Goal: Use online tool/utility: Utilize a website feature to perform a specific function

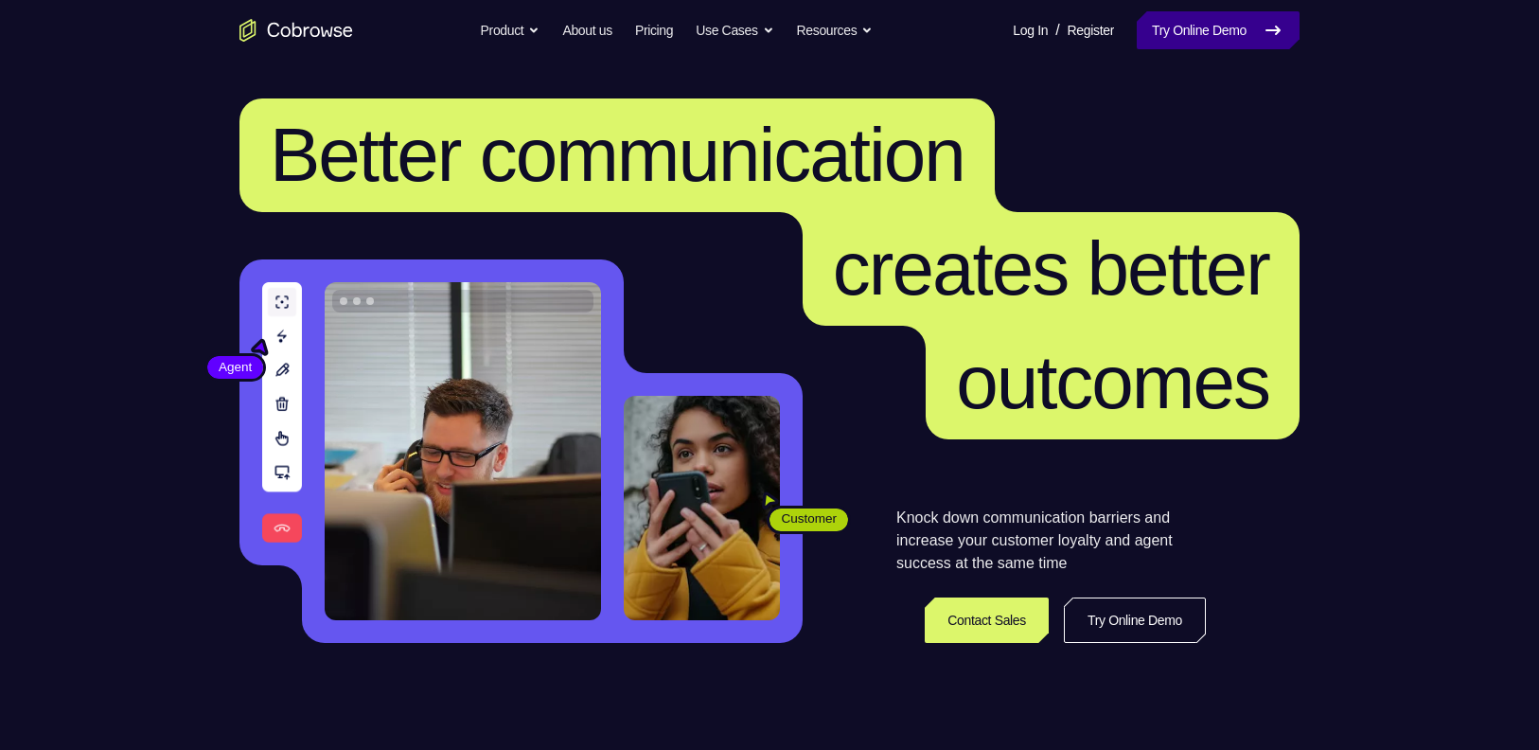
click at [1247, 34] on link "Try Online Demo" at bounding box center [1218, 30] width 163 height 38
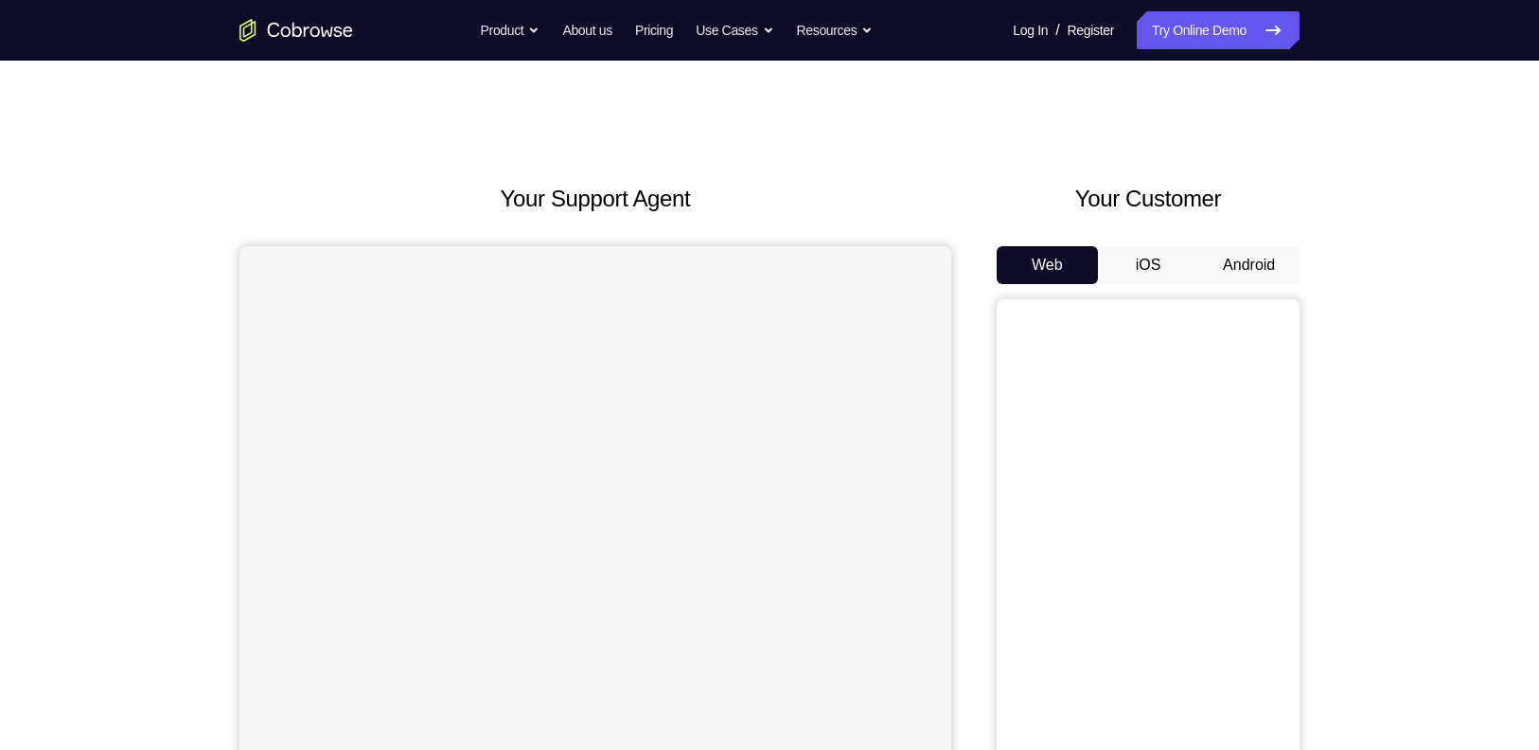
click at [1225, 259] on button "Android" at bounding box center [1248, 265] width 101 height 38
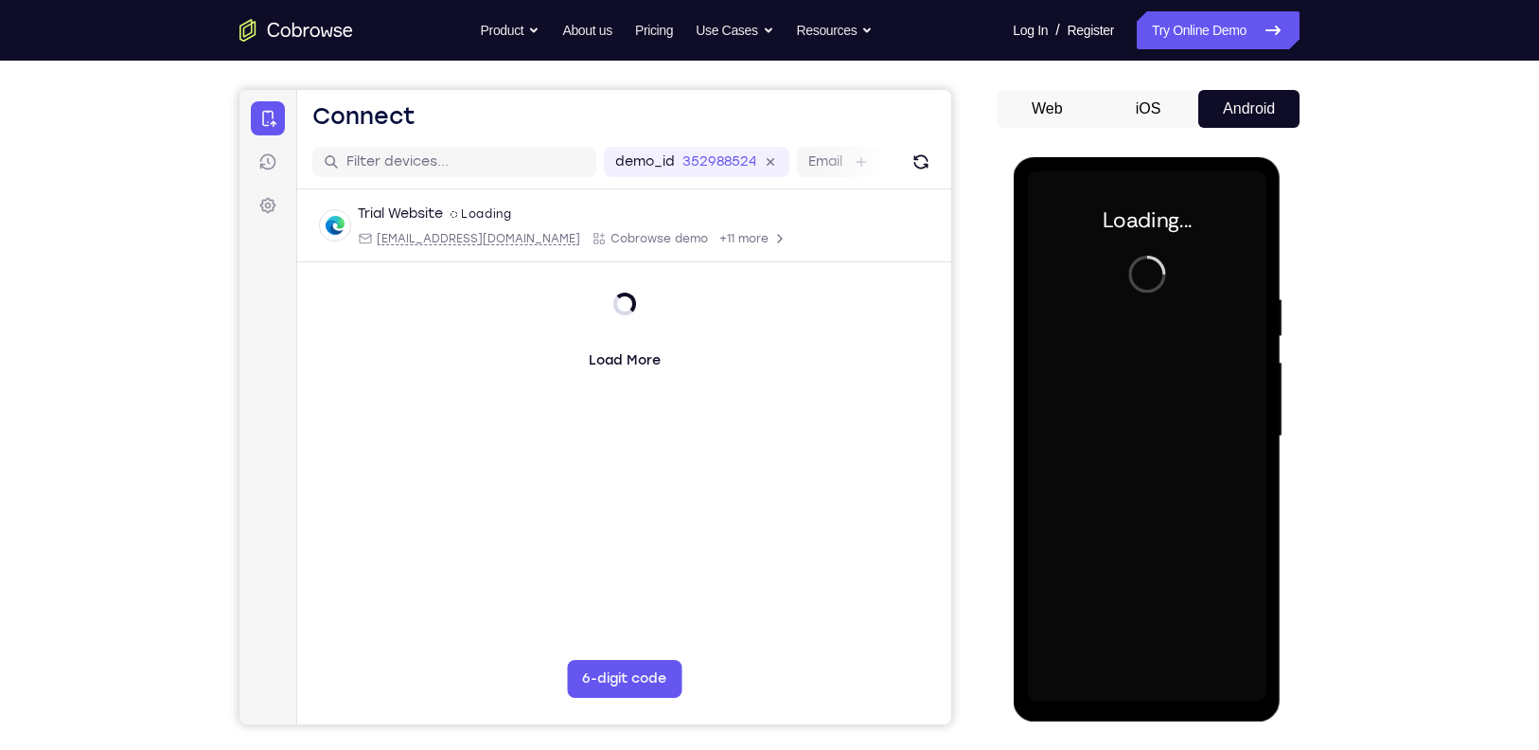
scroll to position [152, 0]
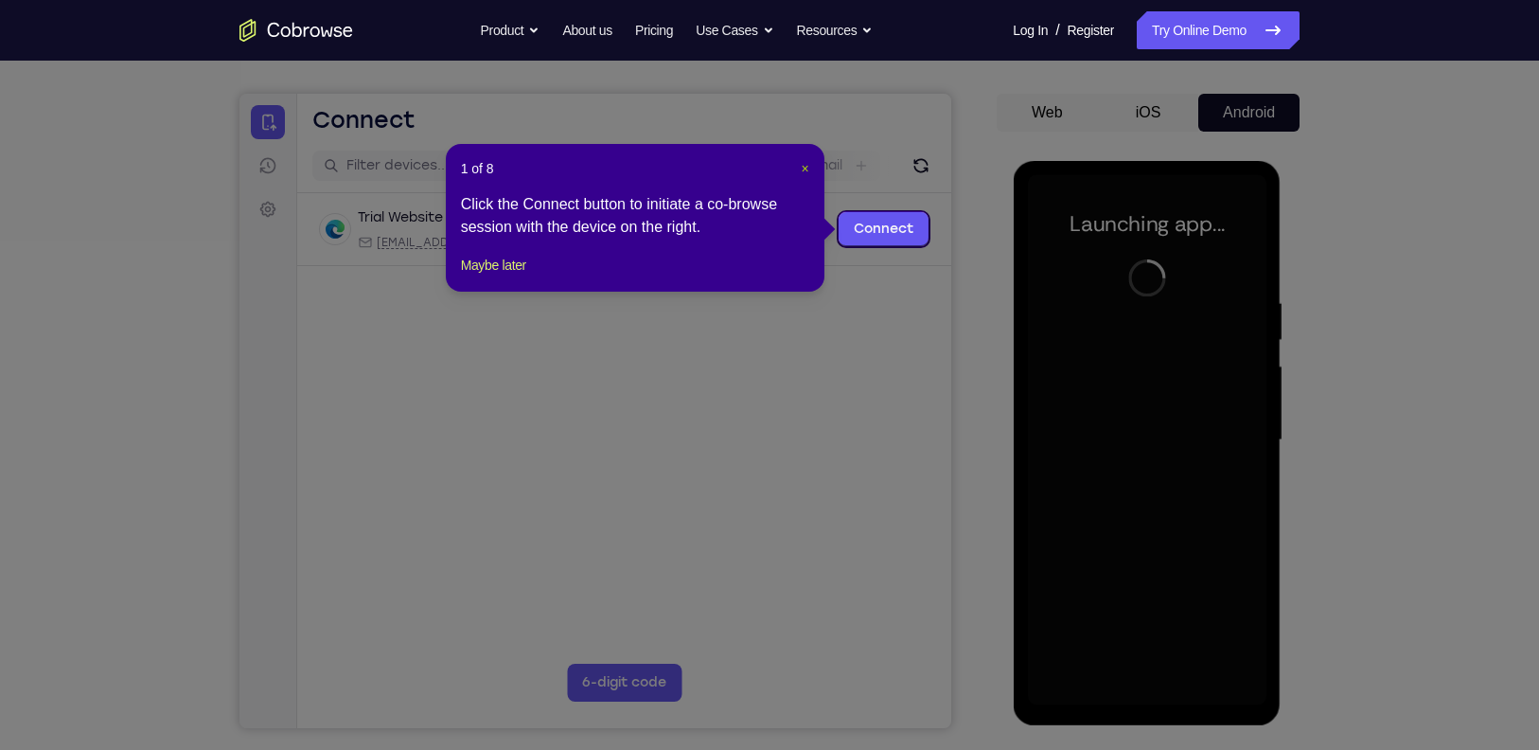
click at [804, 167] on span "×" at bounding box center [805, 168] width 8 height 15
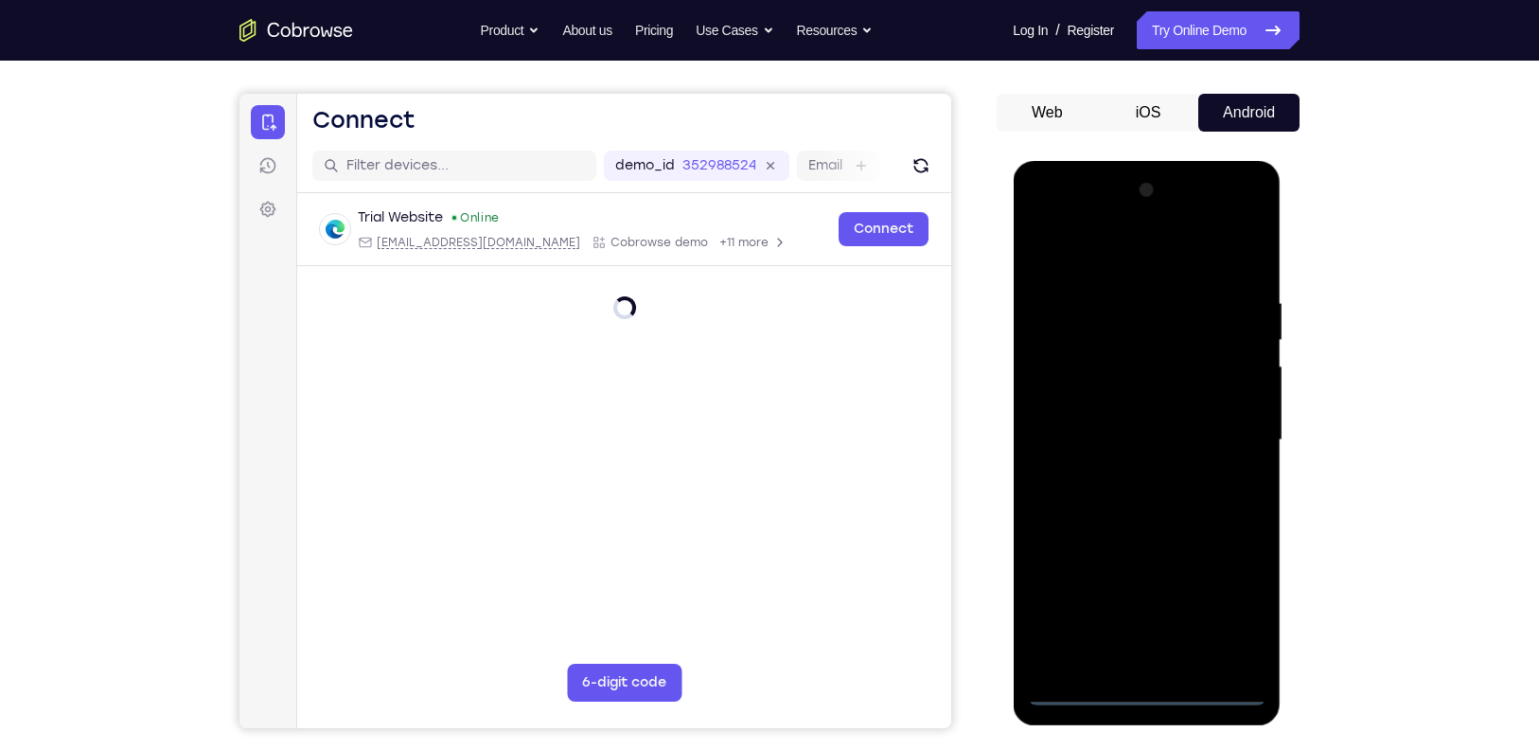
click at [1071, 696] on div at bounding box center [1146, 440] width 238 height 530
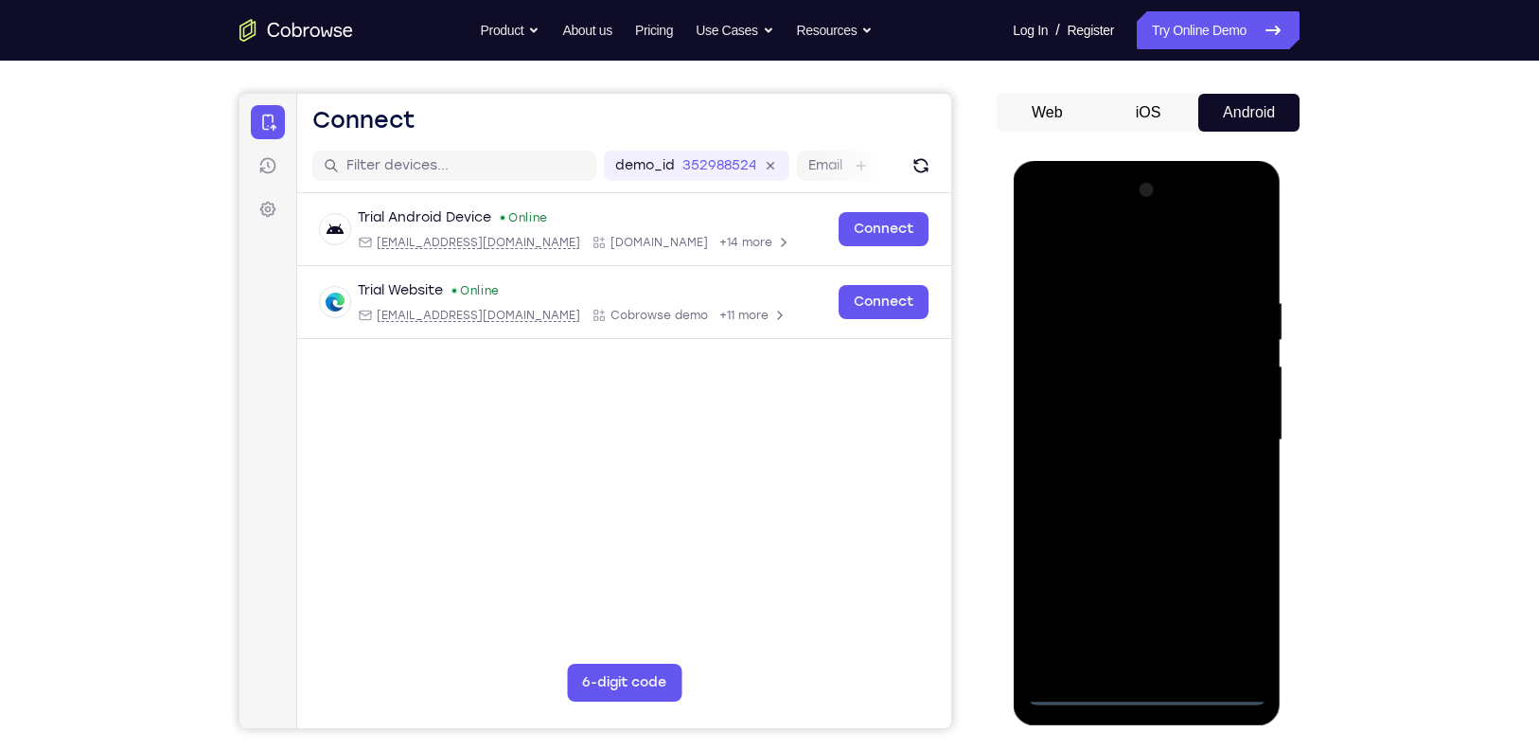
click at [1071, 696] on div at bounding box center [1146, 440] width 238 height 530
click at [1246, 609] on div at bounding box center [1146, 440] width 238 height 530
click at [1145, 257] on div at bounding box center [1146, 440] width 238 height 530
click at [1221, 434] on div at bounding box center [1146, 440] width 238 height 530
click at [1160, 662] on div at bounding box center [1146, 440] width 238 height 530
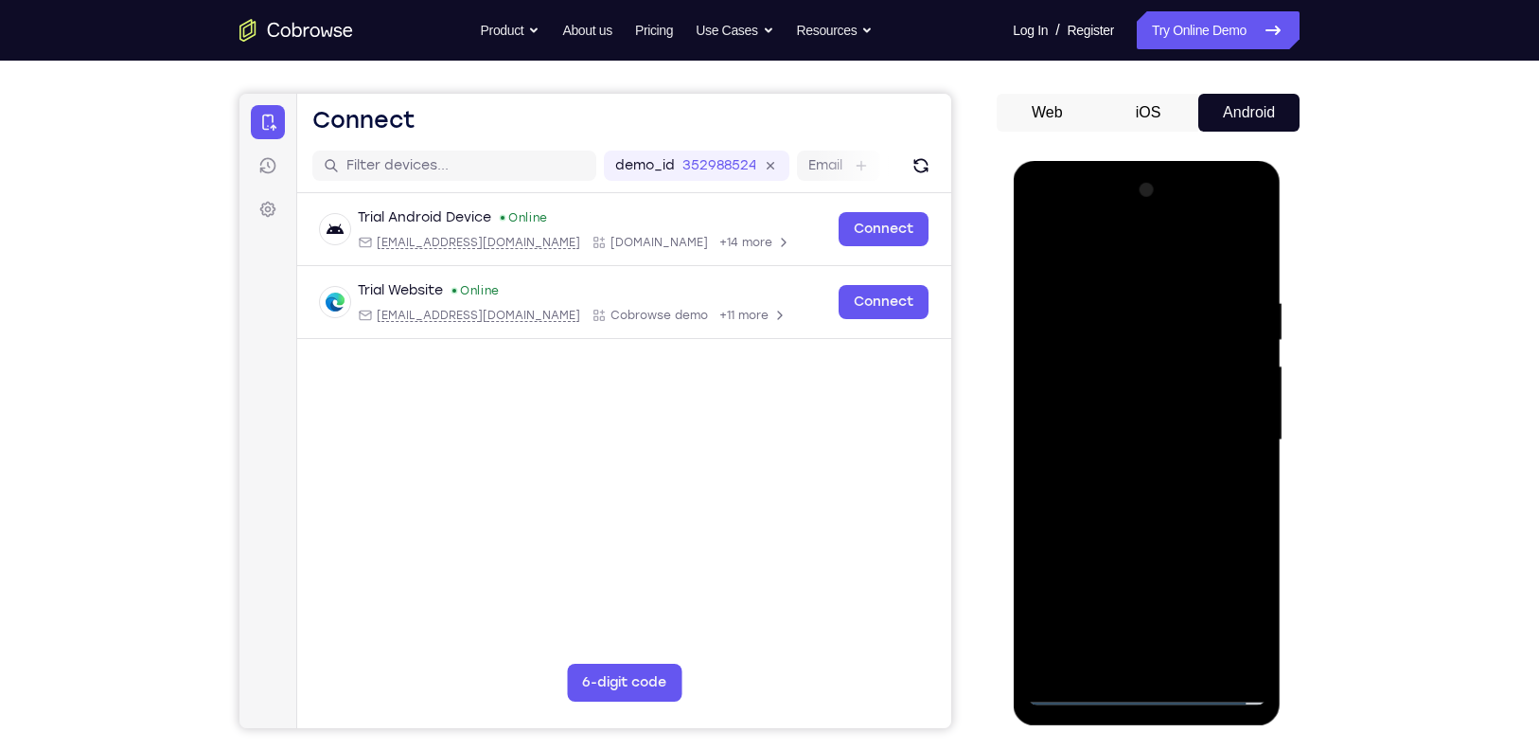
click at [1137, 406] on div at bounding box center [1146, 440] width 238 height 530
click at [1104, 386] on div at bounding box center [1146, 440] width 238 height 530
click at [1062, 309] on div at bounding box center [1146, 440] width 238 height 530
click at [1168, 370] on div at bounding box center [1146, 440] width 238 height 530
click at [1198, 504] on div at bounding box center [1146, 440] width 238 height 530
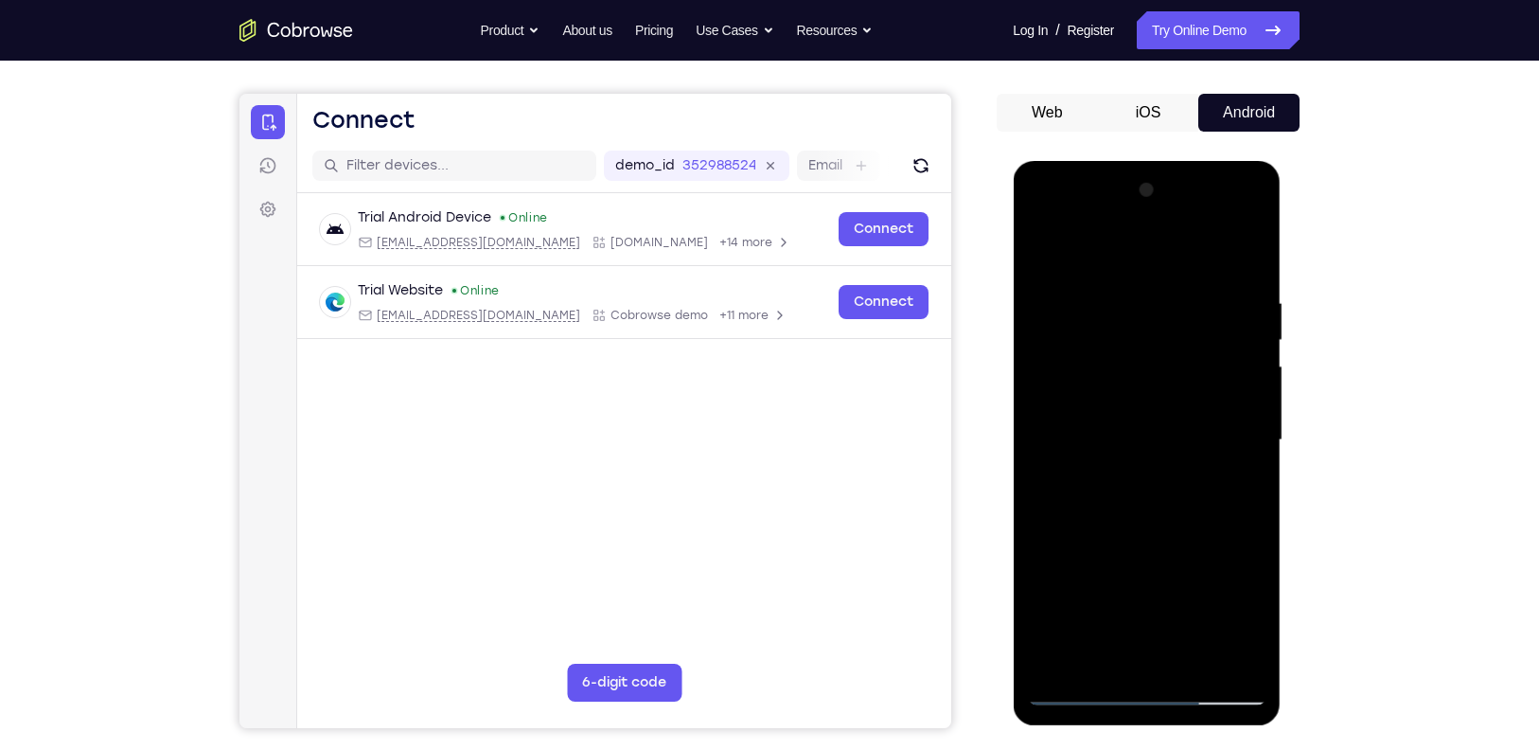
click at [1198, 509] on div at bounding box center [1146, 440] width 238 height 530
click at [1111, 301] on div at bounding box center [1146, 440] width 238 height 530
click at [1255, 252] on div at bounding box center [1146, 440] width 238 height 530
click at [1152, 646] on div at bounding box center [1146, 440] width 238 height 530
click at [1050, 661] on div at bounding box center [1146, 440] width 238 height 530
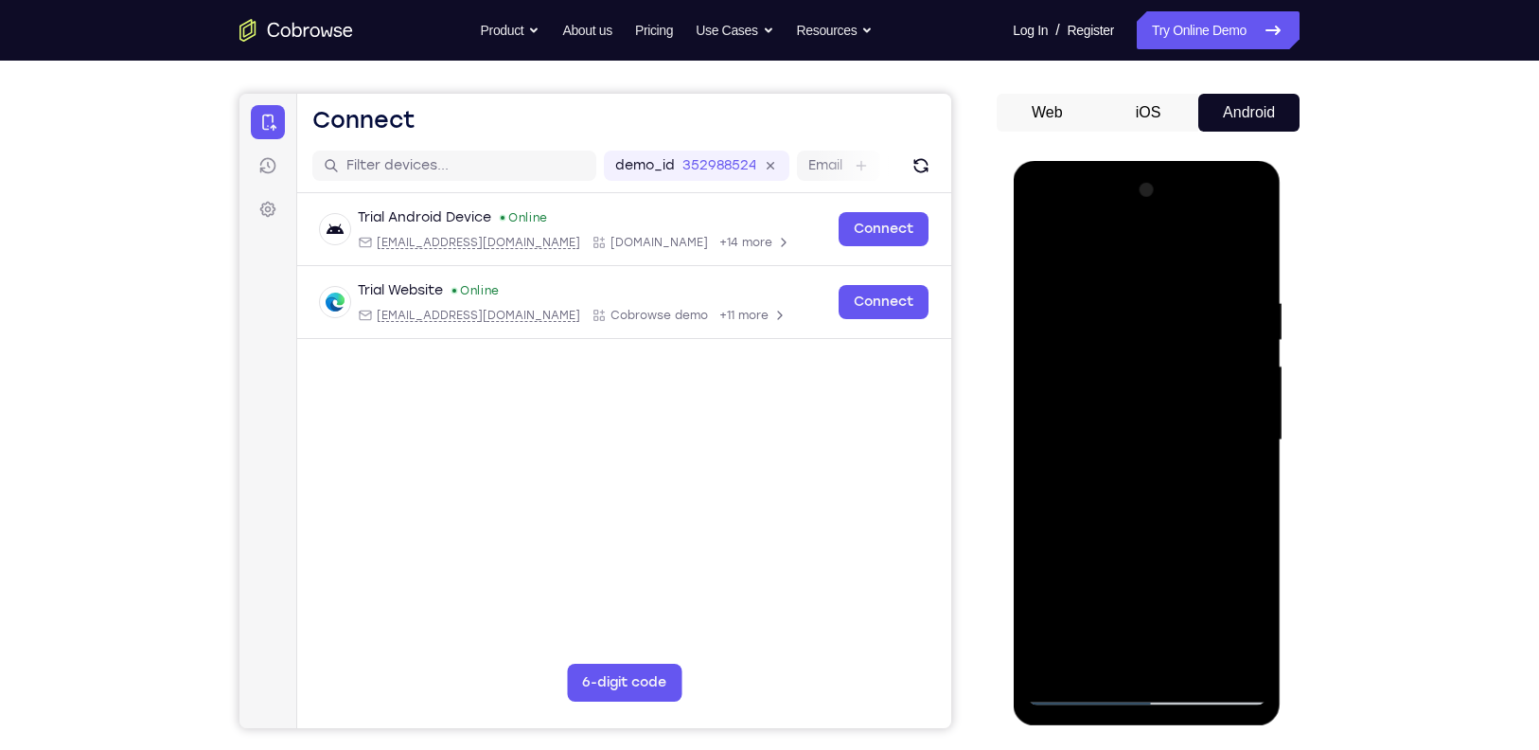
click at [1206, 661] on div at bounding box center [1146, 440] width 238 height 530
click at [1153, 540] on div at bounding box center [1146, 440] width 238 height 530
click at [1177, 436] on div at bounding box center [1146, 440] width 238 height 530
click at [1251, 613] on div at bounding box center [1146, 440] width 238 height 530
click at [1040, 256] on div at bounding box center [1146, 440] width 238 height 530
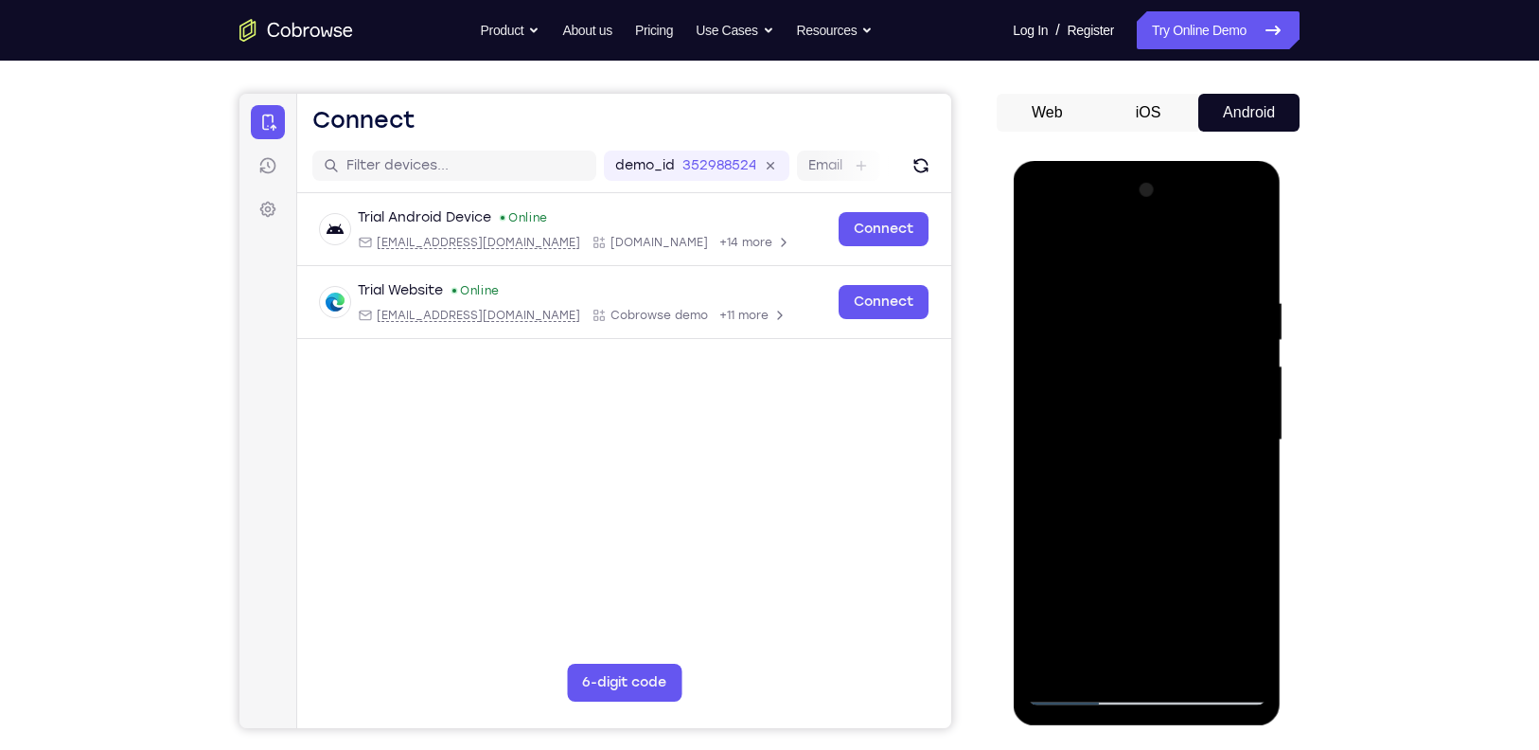
click at [1050, 238] on div at bounding box center [1146, 440] width 238 height 530
click at [1163, 281] on div at bounding box center [1146, 440] width 238 height 530
click at [1248, 260] on div at bounding box center [1146, 440] width 238 height 530
drag, startPoint x: 1231, startPoint y: 287, endPoint x: 1080, endPoint y: 332, distance: 158.1
click at [1080, 332] on div at bounding box center [1146, 440] width 238 height 530
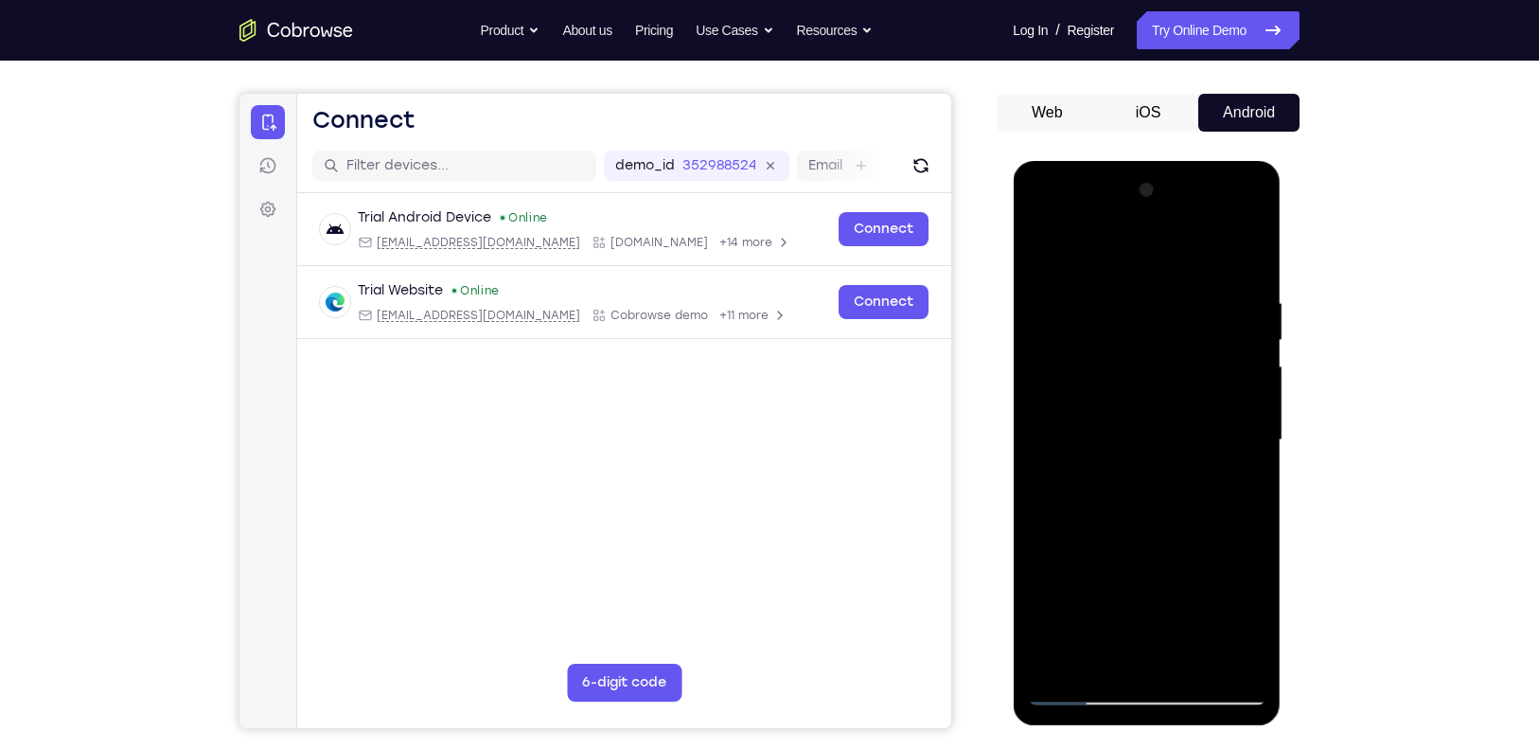
drag, startPoint x: 1145, startPoint y: 300, endPoint x: 1018, endPoint y: 326, distance: 129.4
click at [1018, 326] on div at bounding box center [1147, 443] width 268 height 564
drag, startPoint x: 1186, startPoint y: 288, endPoint x: 1056, endPoint y: 316, distance: 132.7
click at [1056, 316] on div at bounding box center [1146, 440] width 238 height 530
drag, startPoint x: 1163, startPoint y: 277, endPoint x: 1055, endPoint y: 292, distance: 108.9
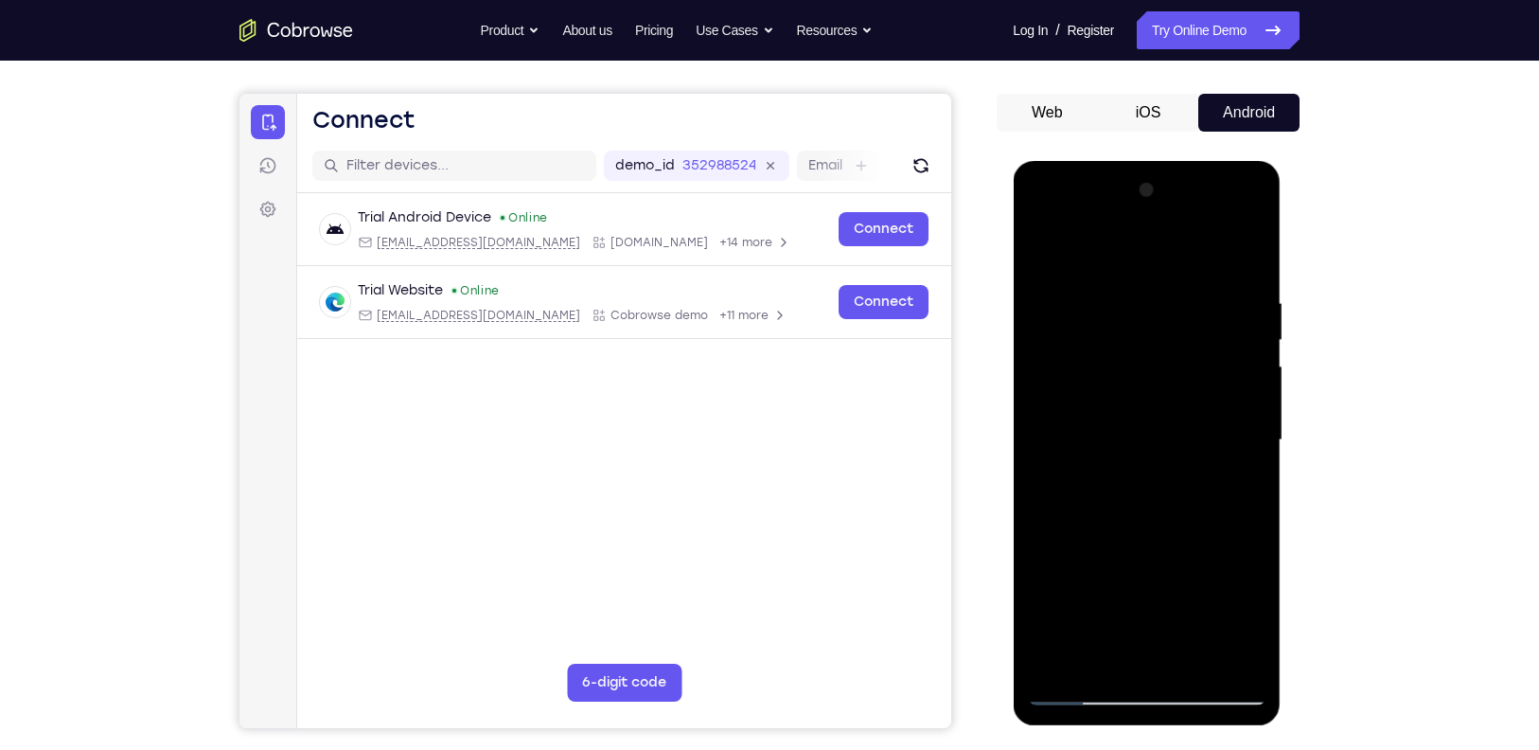
click at [1055, 292] on div at bounding box center [1146, 440] width 238 height 530
drag, startPoint x: 1209, startPoint y: 289, endPoint x: 1143, endPoint y: 306, distance: 68.4
click at [1143, 306] on div at bounding box center [1146, 440] width 238 height 530
drag, startPoint x: 1178, startPoint y: 289, endPoint x: 1017, endPoint y: 289, distance: 160.9
click at [1017, 289] on div at bounding box center [1147, 443] width 268 height 564
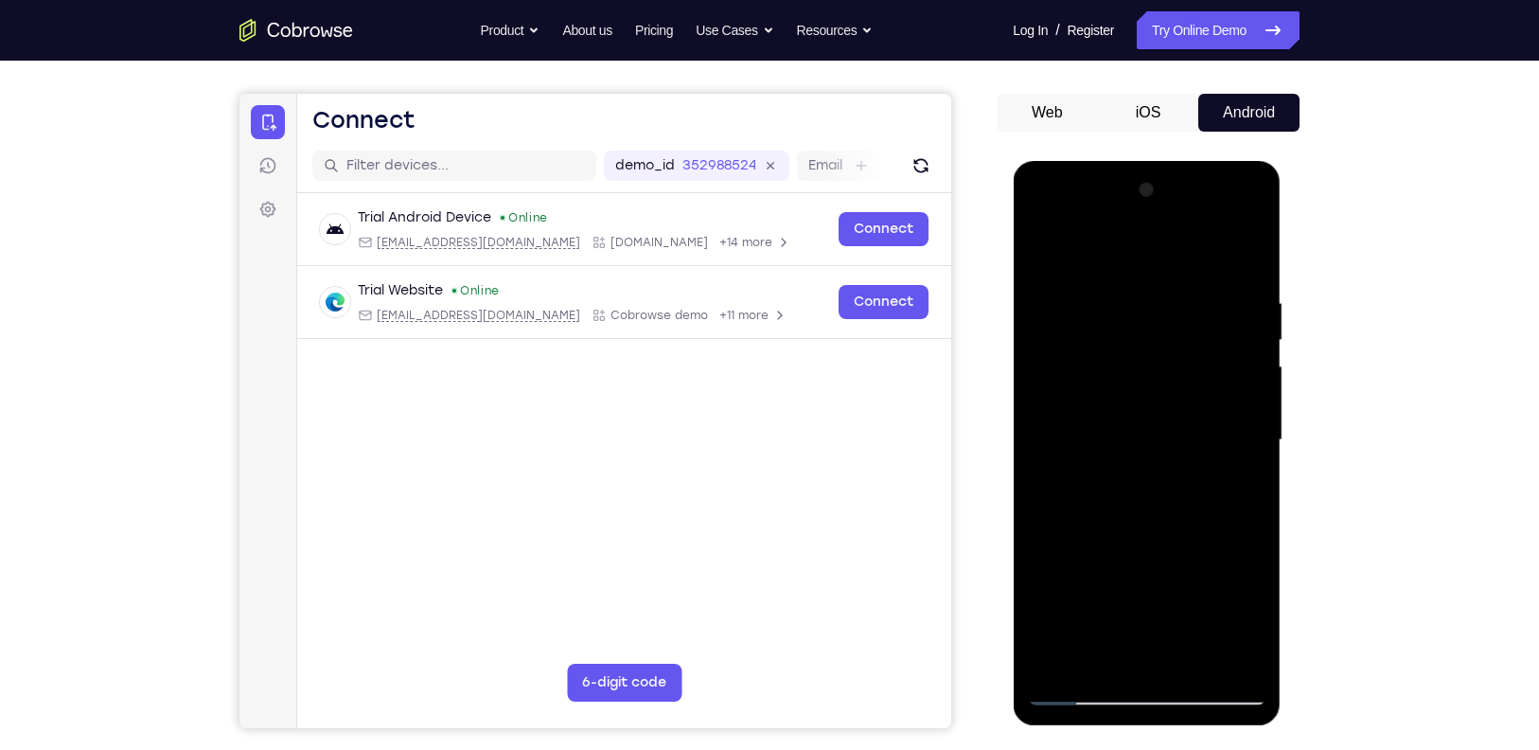
drag, startPoint x: 1219, startPoint y: 270, endPoint x: 1118, endPoint y: 279, distance: 101.7
click at [1118, 279] on div at bounding box center [1146, 440] width 238 height 530
drag, startPoint x: 1236, startPoint y: 521, endPoint x: 1165, endPoint y: 374, distance: 163.8
click at [1165, 374] on div at bounding box center [1146, 440] width 238 height 530
drag, startPoint x: 1162, startPoint y: 560, endPoint x: 1130, endPoint y: 420, distance: 143.7
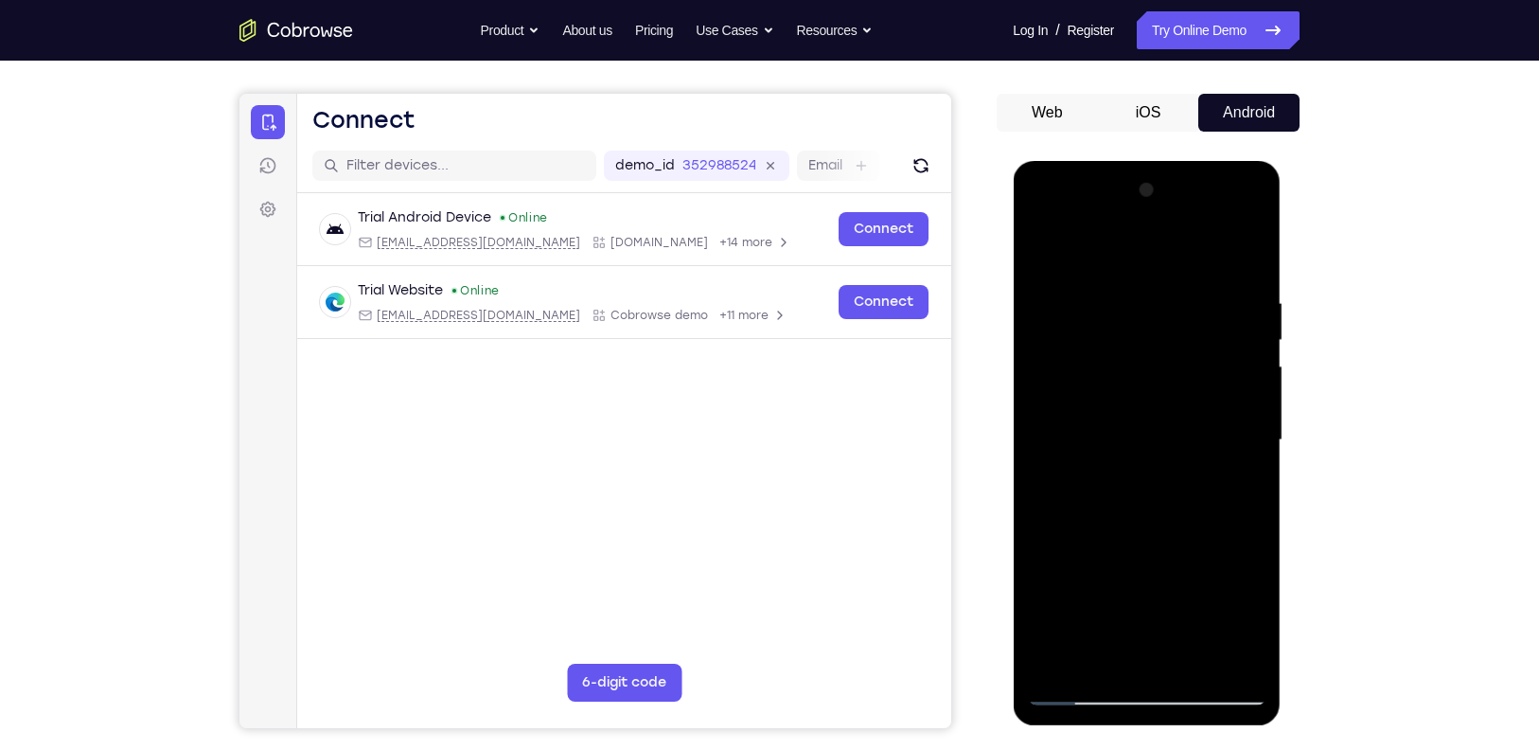
click at [1130, 420] on div at bounding box center [1146, 440] width 238 height 530
drag, startPoint x: 1128, startPoint y: 462, endPoint x: 1121, endPoint y: 412, distance: 50.6
click at [1121, 412] on div at bounding box center [1146, 440] width 238 height 530
drag, startPoint x: 1132, startPoint y: 448, endPoint x: 1156, endPoint y: 458, distance: 25.8
click at [1156, 458] on div at bounding box center [1146, 440] width 238 height 530
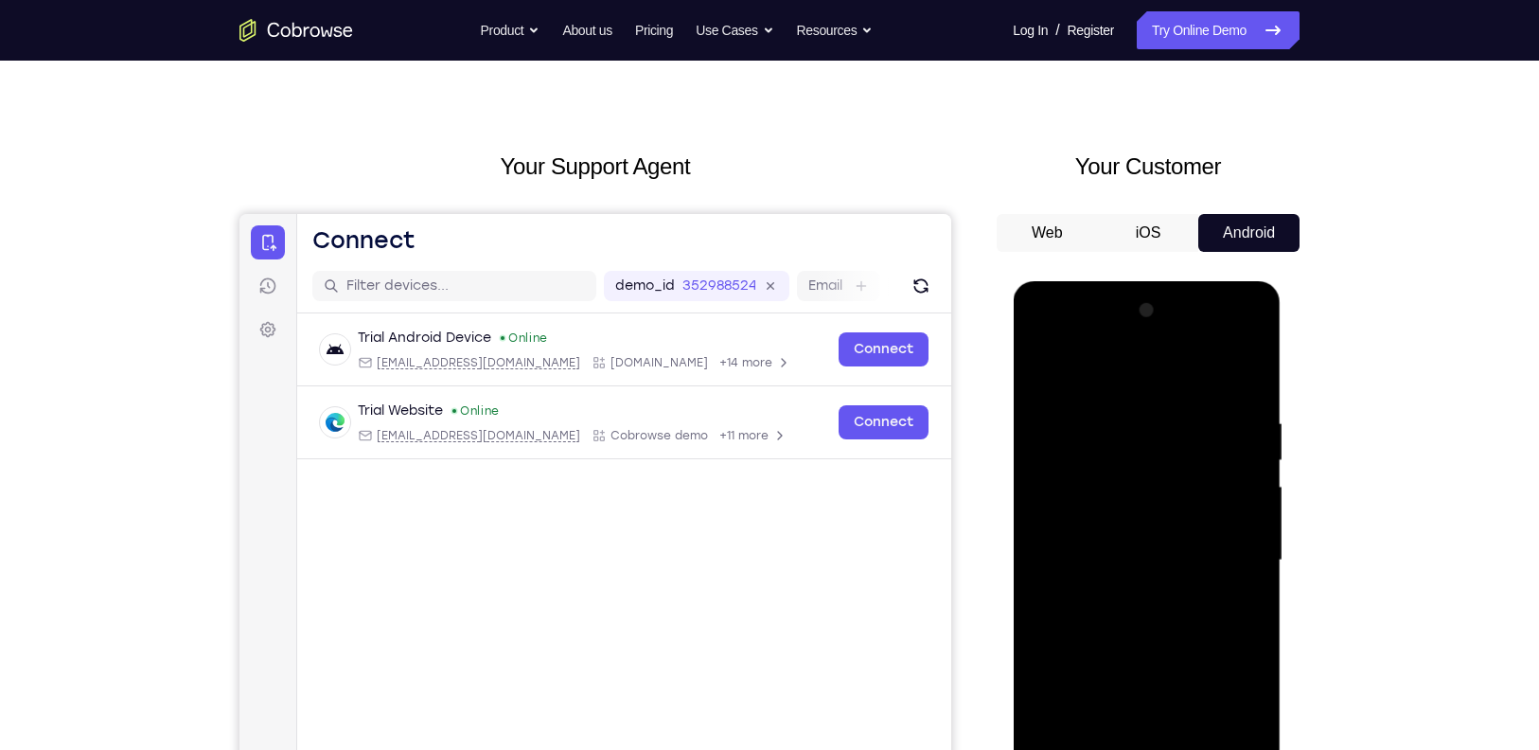
scroll to position [31, 0]
drag, startPoint x: 1098, startPoint y: 589, endPoint x: 1091, endPoint y: 362, distance: 226.3
click at [1091, 362] on div at bounding box center [1146, 561] width 238 height 530
drag, startPoint x: 1173, startPoint y: 597, endPoint x: 1172, endPoint y: 424, distance: 173.2
click at [1172, 424] on div at bounding box center [1146, 561] width 238 height 530
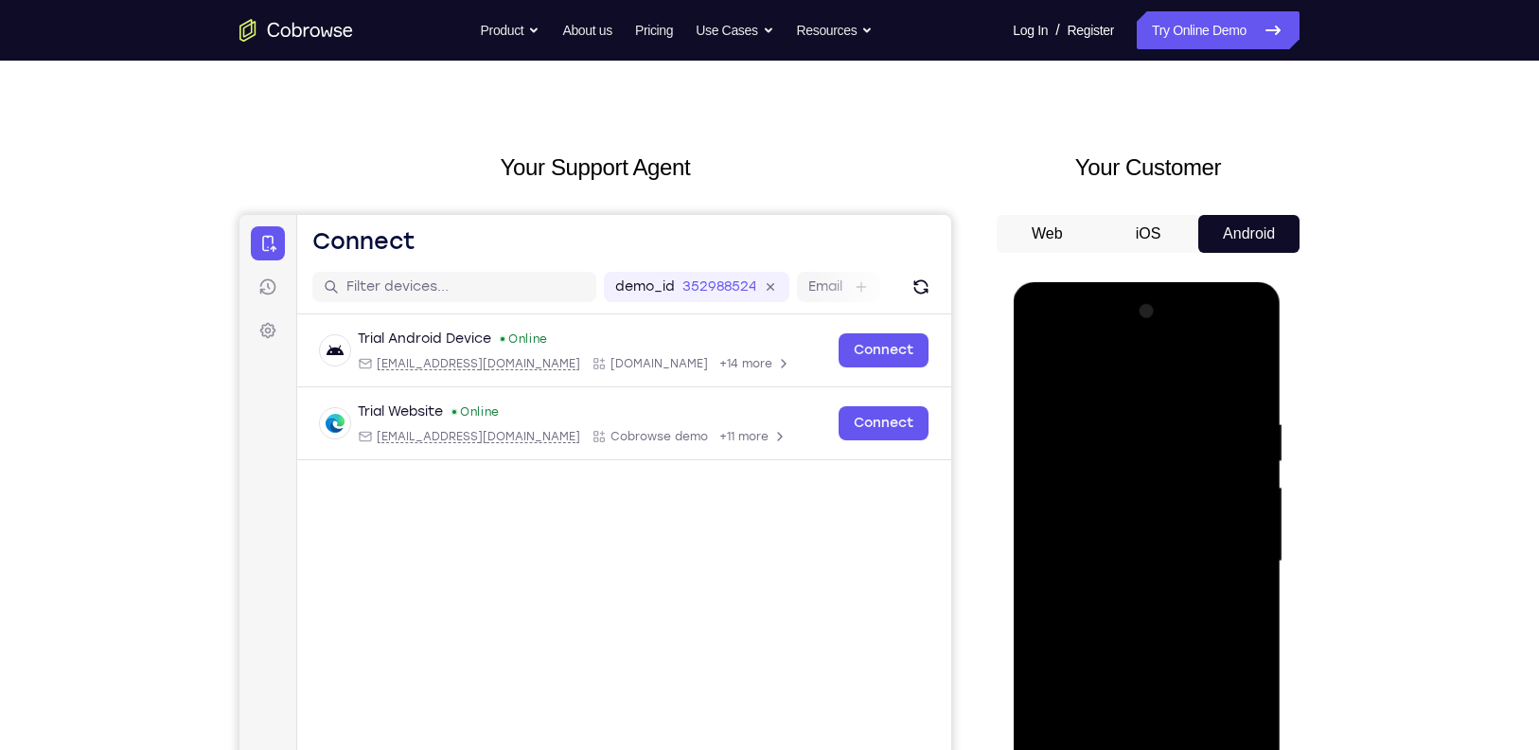
drag, startPoint x: 1181, startPoint y: 520, endPoint x: 1124, endPoint y: 291, distance: 236.0
click at [1124, 291] on div at bounding box center [1147, 564] width 268 height 564
drag, startPoint x: 1153, startPoint y: 701, endPoint x: 1152, endPoint y: 419, distance: 282.0
click at [1152, 419] on div at bounding box center [1146, 561] width 238 height 530
drag, startPoint x: 1148, startPoint y: 539, endPoint x: 1146, endPoint y: 306, distance: 233.8
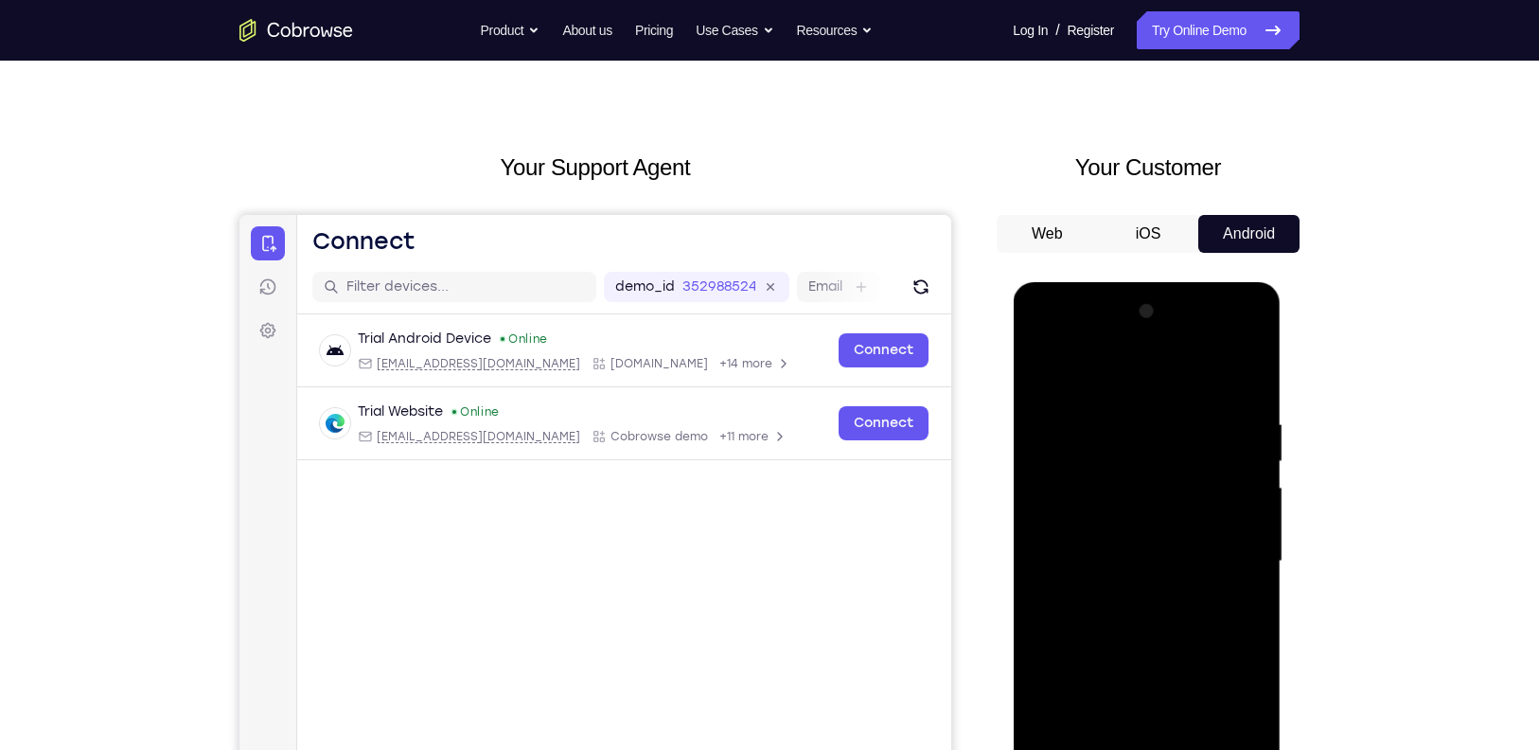
click at [1146, 306] on div at bounding box center [1146, 561] width 238 height 530
drag, startPoint x: 1152, startPoint y: 520, endPoint x: 1152, endPoint y: 459, distance: 60.6
click at [1152, 459] on div at bounding box center [1146, 561] width 238 height 530
drag, startPoint x: 1163, startPoint y: 649, endPoint x: 1151, endPoint y: 432, distance: 217.1
click at [1151, 432] on div at bounding box center [1146, 561] width 238 height 530
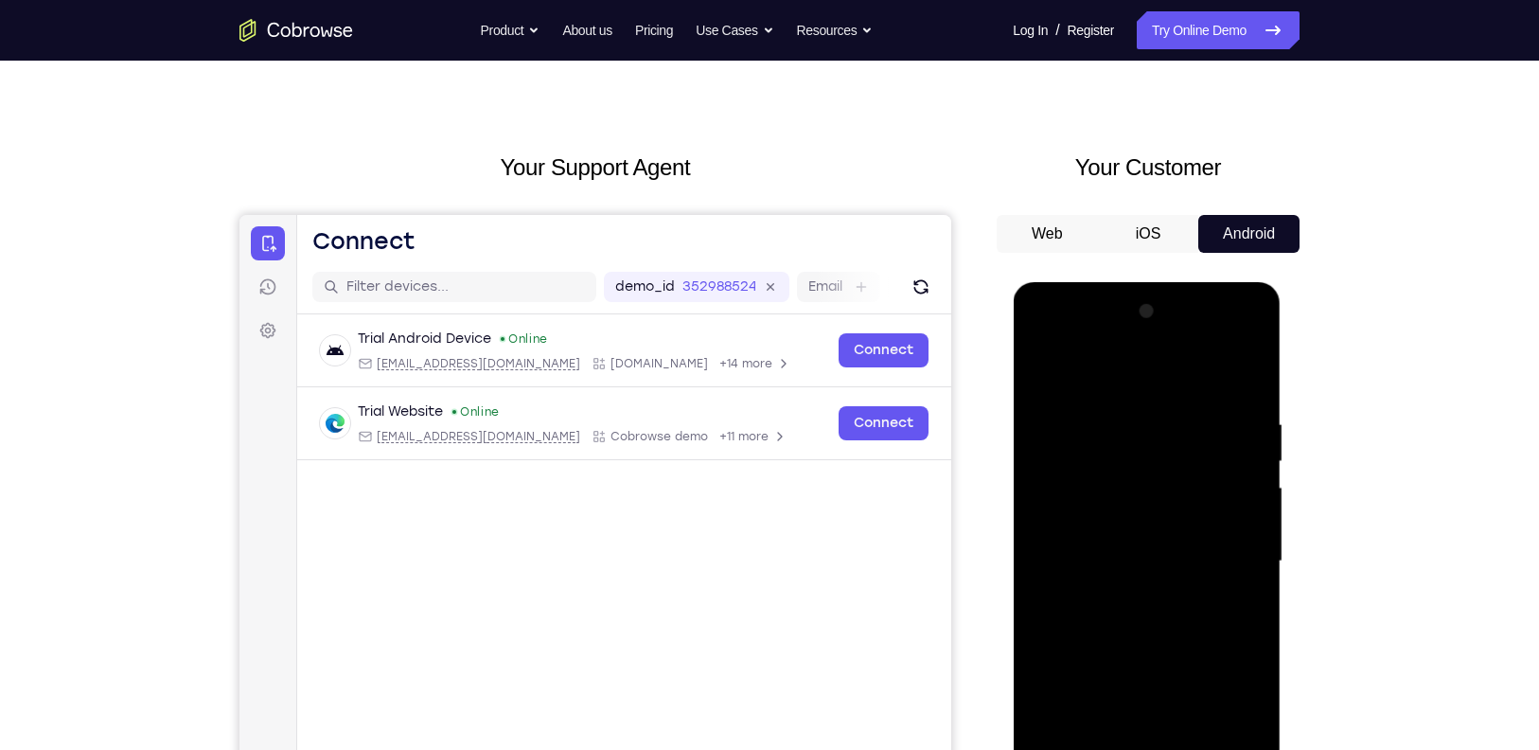
drag, startPoint x: 1173, startPoint y: 578, endPoint x: 1142, endPoint y: 329, distance: 250.7
click at [1142, 329] on div at bounding box center [1146, 561] width 238 height 530
drag, startPoint x: 1139, startPoint y: 602, endPoint x: 1064, endPoint y: 256, distance: 353.6
click at [1064, 282] on html "Online web based iOS Simulators and Android Emulators. Run iPhone, iPad, Mobile…" at bounding box center [1148, 566] width 270 height 568
drag, startPoint x: 1183, startPoint y: 536, endPoint x: 1172, endPoint y: 796, distance: 260.5
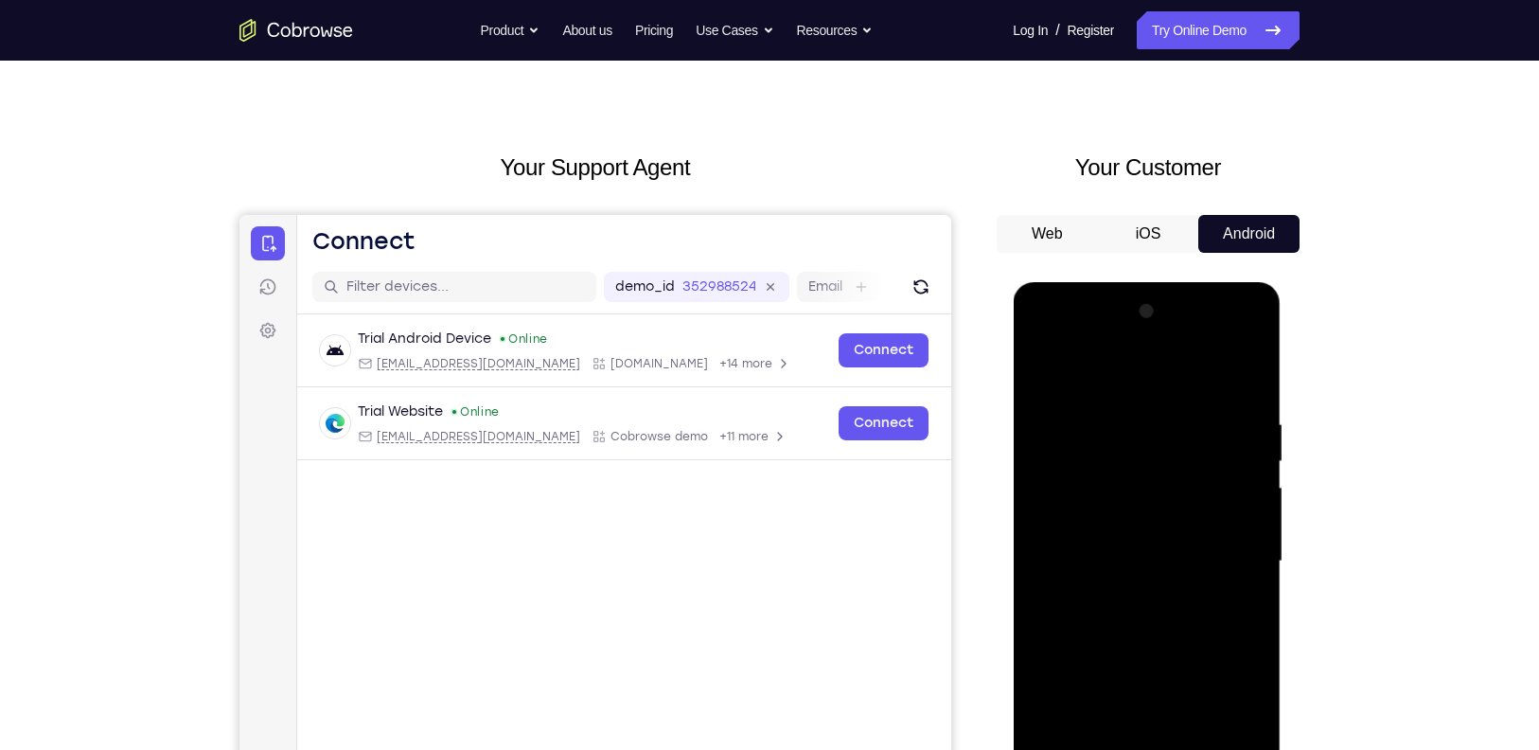
click at [1172, 749] on div at bounding box center [1146, 561] width 238 height 530
drag, startPoint x: 1174, startPoint y: 668, endPoint x: 1142, endPoint y: 491, distance: 179.9
click at [1142, 491] on div at bounding box center [1146, 561] width 238 height 530
drag, startPoint x: 1174, startPoint y: 623, endPoint x: 1170, endPoint y: 551, distance: 72.1
click at [1170, 551] on div at bounding box center [1146, 561] width 238 height 530
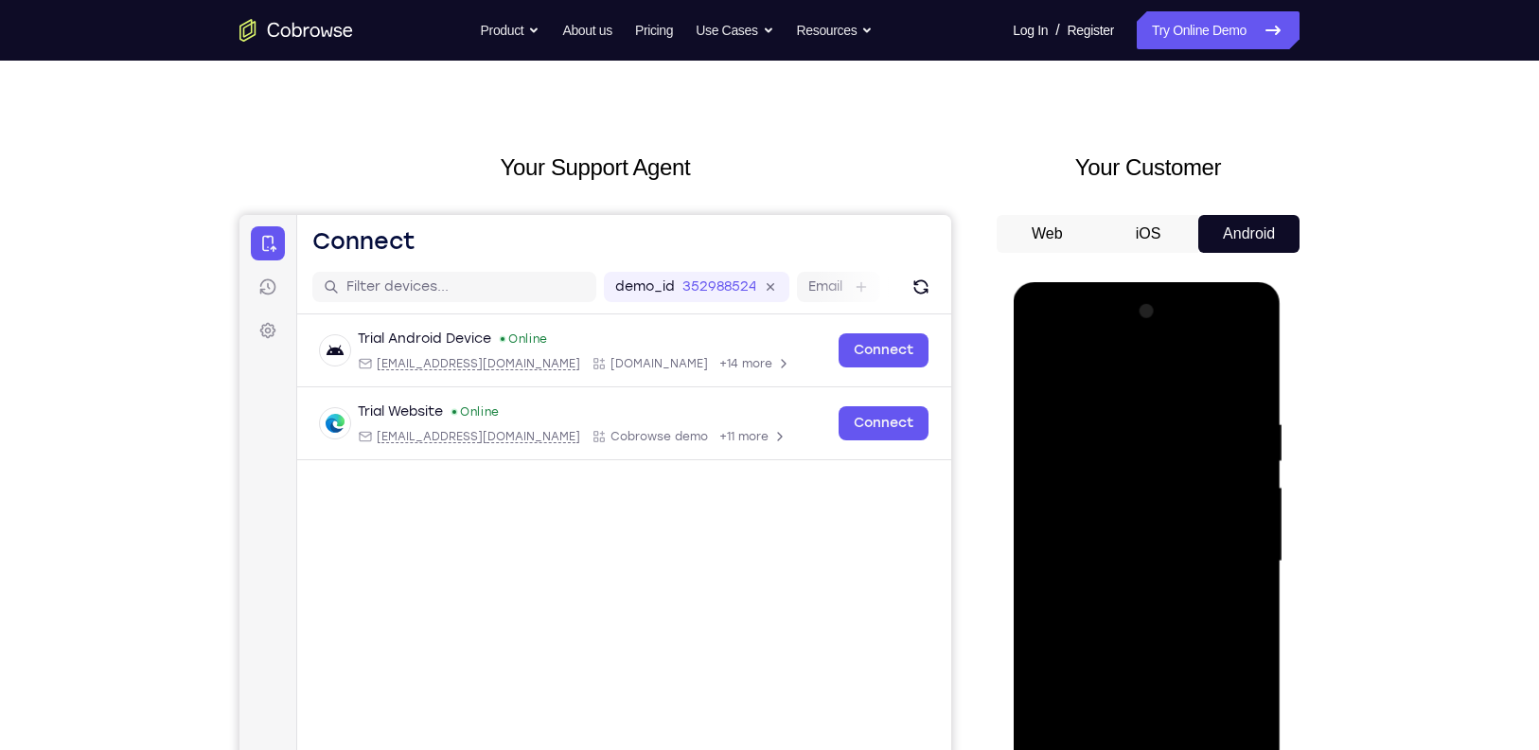
drag, startPoint x: 1170, startPoint y: 551, endPoint x: 1145, endPoint y: 430, distance: 123.6
click at [1145, 430] on div at bounding box center [1146, 561] width 238 height 530
drag, startPoint x: 1169, startPoint y: 498, endPoint x: 1202, endPoint y: 245, distance: 254.8
click at [1202, 282] on html "Online web based iOS Simulators and Android Emulators. Run iPhone, iPad, Mobile…" at bounding box center [1148, 566] width 270 height 568
drag, startPoint x: 1165, startPoint y: 474, endPoint x: 1182, endPoint y: 360, distance: 115.8
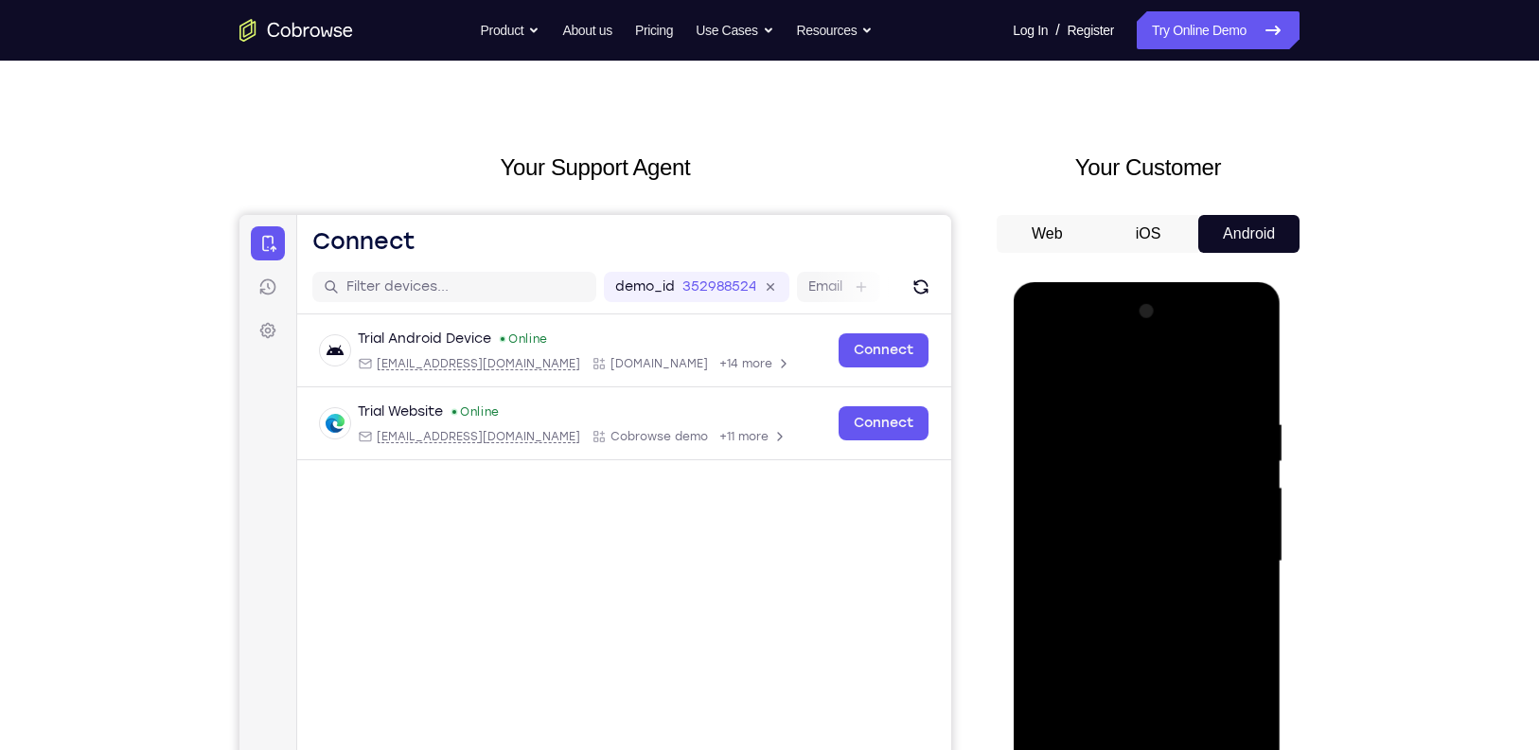
click at [1182, 360] on div at bounding box center [1146, 561] width 238 height 530
drag, startPoint x: 1172, startPoint y: 545, endPoint x: 1215, endPoint y: 392, distance: 159.4
click at [1215, 392] on div at bounding box center [1146, 561] width 238 height 530
click at [1174, 548] on div "Tap to Start" at bounding box center [1146, 561] width 238 height 530
